Goal: Use online tool/utility: Utilize a website feature to perform a specific function

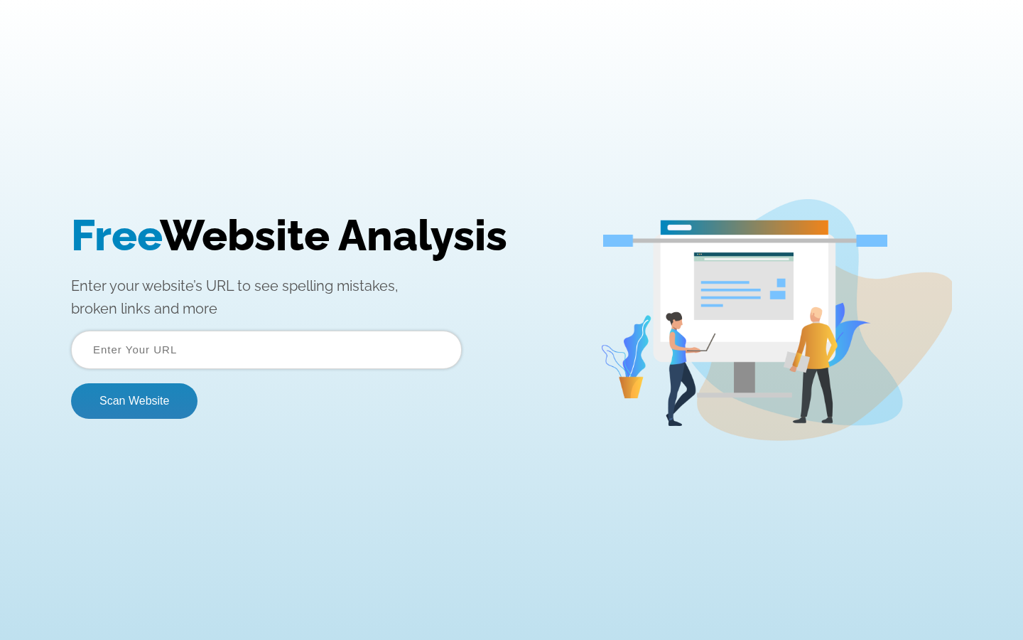
click at [267, 349] on input "text" at bounding box center [266, 349] width 391 height 38
type input "Lead"
click at [267, 349] on input "text" at bounding box center [266, 349] width 391 height 38
type input "Lead"
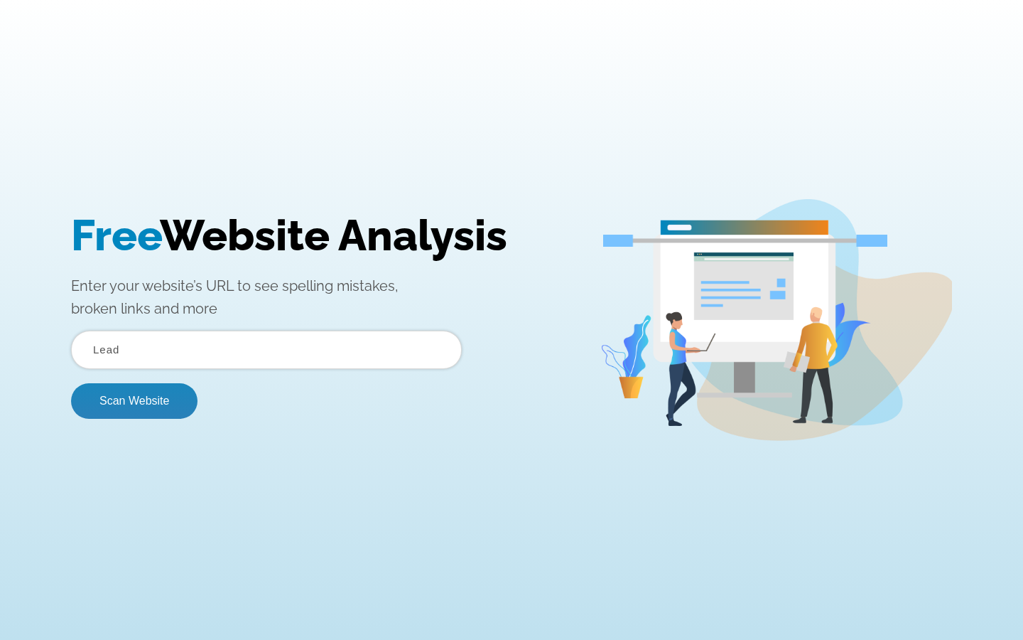
click at [71, 383] on button "Scan Website" at bounding box center [134, 401] width 127 height 36
click at [267, 349] on input "text" at bounding box center [266, 349] width 391 height 38
type input "Refined"
click at [71, 383] on button "Scan Website" at bounding box center [134, 401] width 127 height 36
click at [267, 349] on input "text" at bounding box center [266, 349] width 391 height 38
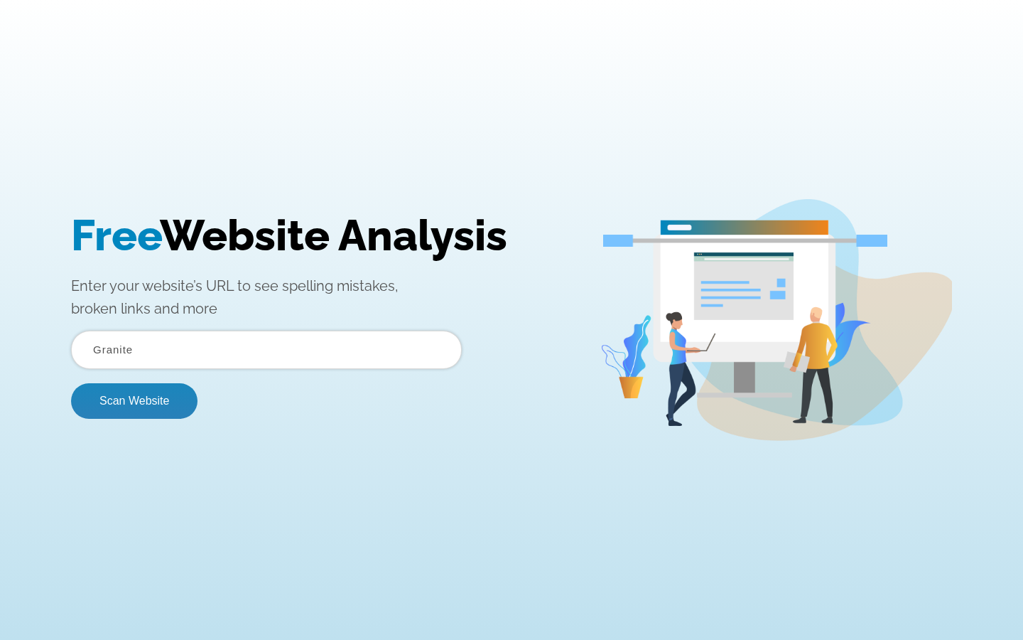
type input "Granite"
click at [71, 383] on button "Scan Website" at bounding box center [134, 401] width 127 height 36
click at [267, 349] on input "text" at bounding box center [266, 349] width 391 height 38
type input "transmit"
click at [71, 383] on button "Scan Website" at bounding box center [134, 401] width 127 height 36
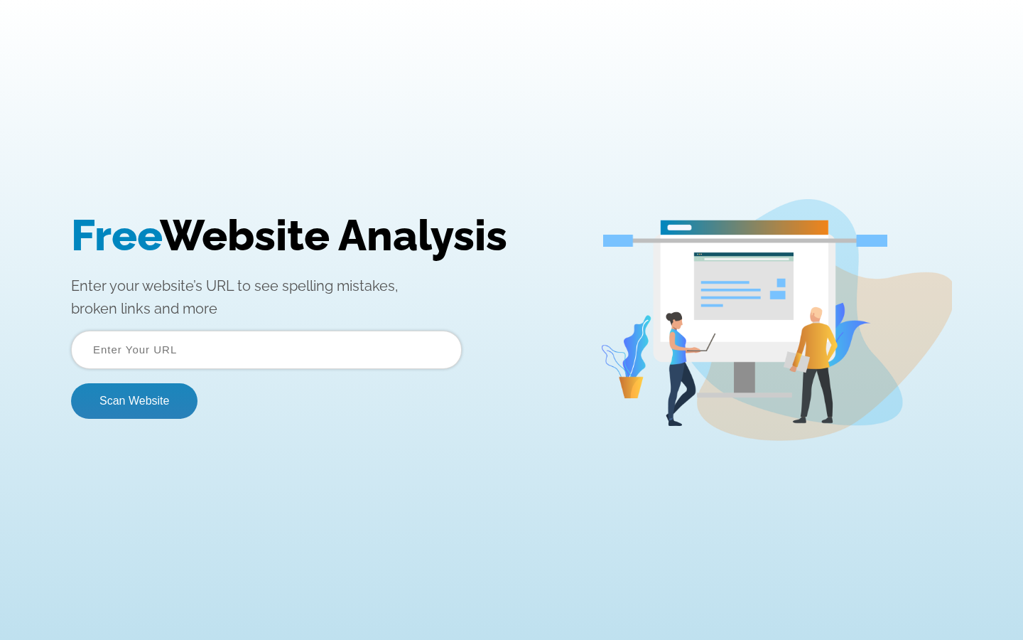
click at [267, 349] on input "text" at bounding box center [266, 349] width 391 height 38
type input "Lead"
